Goal: Book appointment/travel/reservation

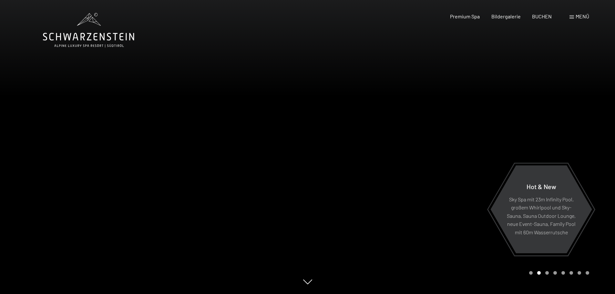
click at [578, 16] on span "Menü" at bounding box center [583, 16] width 14 height 6
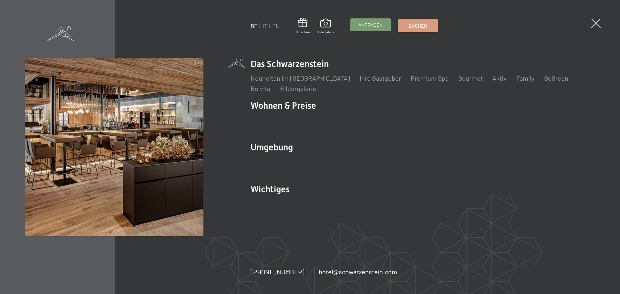
click at [360, 31] on div "Anfragen" at bounding box center [371, 24] width 40 height 13
click at [366, 26] on span "Anfragen" at bounding box center [371, 25] width 24 height 7
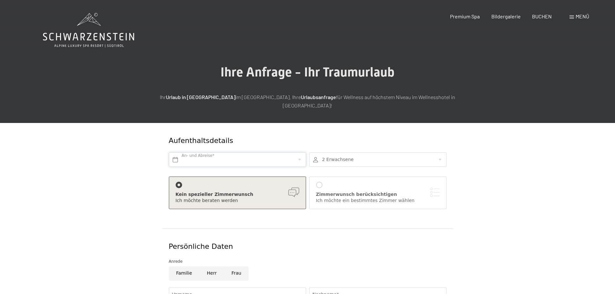
click at [218, 152] on input "text" at bounding box center [237, 159] width 137 height 15
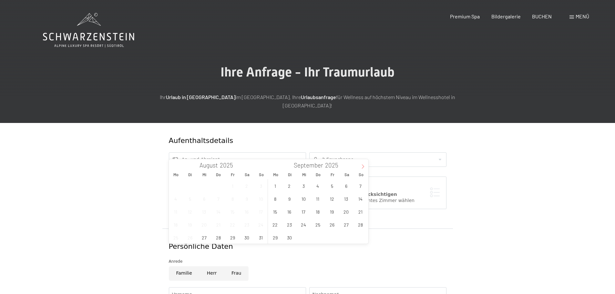
click at [359, 167] on span at bounding box center [363, 164] width 11 height 11
click at [360, 165] on span at bounding box center [363, 164] width 11 height 11
click at [348, 184] on span "1" at bounding box center [346, 186] width 13 height 13
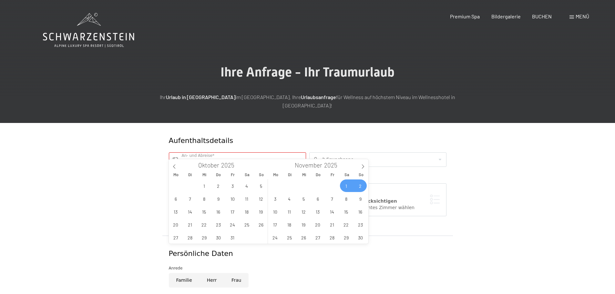
click at [356, 185] on span "2" at bounding box center [360, 186] width 13 height 13
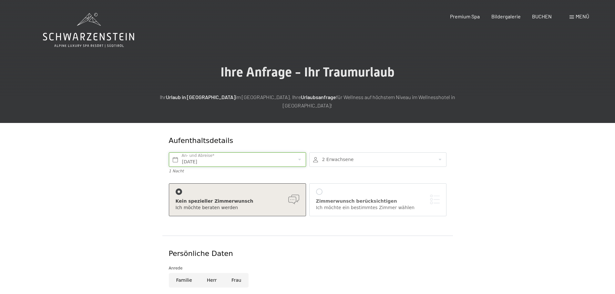
type input "Sa. 01.11.2025 - So. 02.11.2025"
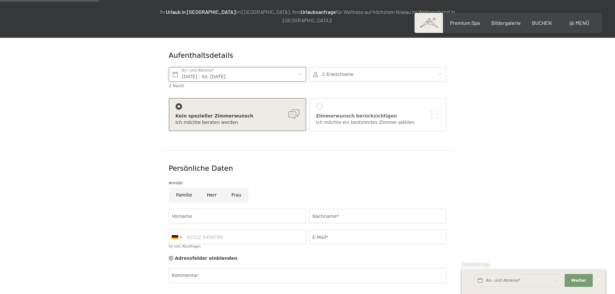
scroll to position [97, 0]
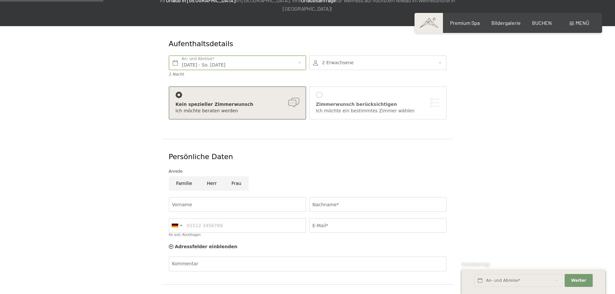
click at [208, 178] on input "Herr" at bounding box center [212, 183] width 25 height 15
radio input "true"
click at [204, 197] on input "Vorname" at bounding box center [237, 204] width 137 height 15
type input "Daniel"
type input "Unterthiner"
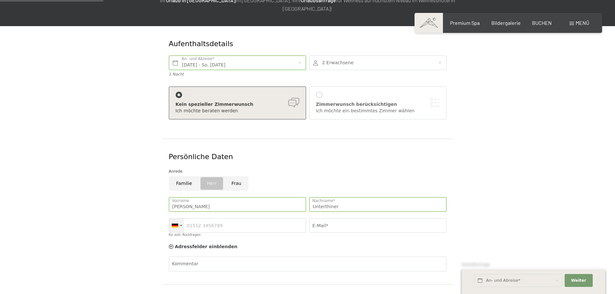
click at [183, 219] on div at bounding box center [176, 226] width 15 height 14
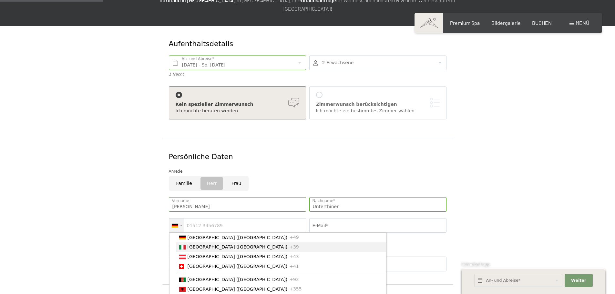
click at [190, 245] on span "[GEOGRAPHIC_DATA] ([GEOGRAPHIC_DATA])" at bounding box center [238, 247] width 100 height 5
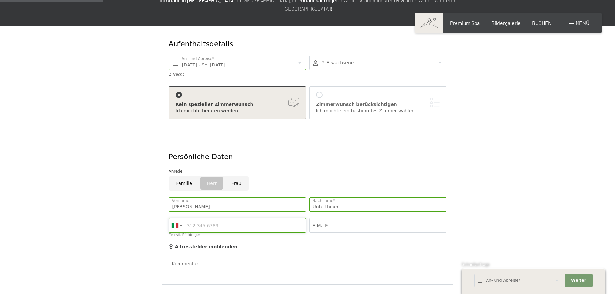
click at [198, 219] on input "für evtl. Rückfragen" at bounding box center [237, 225] width 137 height 15
type input "3466176769"
click at [337, 219] on input "E-Mail*" at bounding box center [377, 225] width 137 height 15
type input "dani.unterthiner@gmail.com"
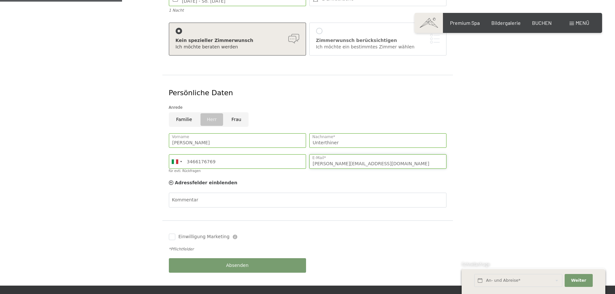
scroll to position [162, 0]
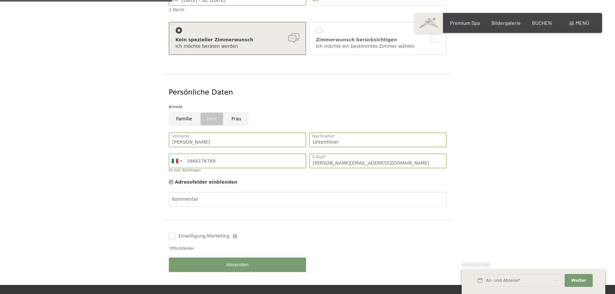
click at [172, 233] on input "Einwilligung Marketing" at bounding box center [172, 236] width 6 height 6
checkbox input "true"
click at [232, 262] on span "Absenden" at bounding box center [237, 265] width 23 height 6
